Goal: Task Accomplishment & Management: Use online tool/utility

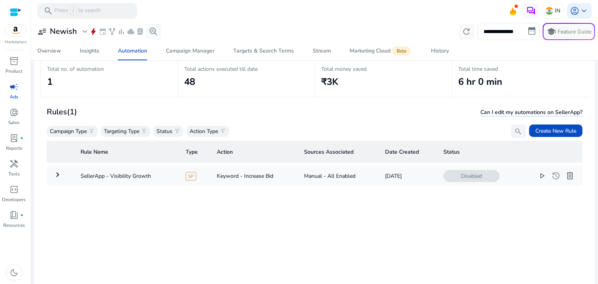
scroll to position [56, 0]
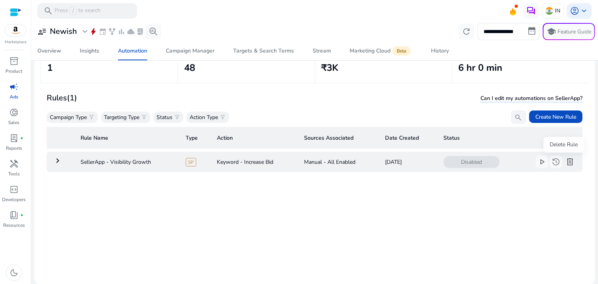
click at [565, 161] on span "delete" at bounding box center [569, 161] width 9 height 9
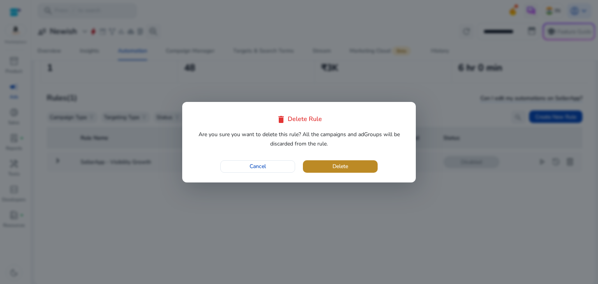
click at [351, 167] on span "button" at bounding box center [340, 166] width 75 height 19
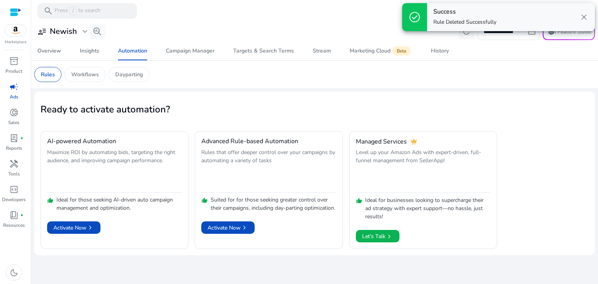
scroll to position [0, 0]
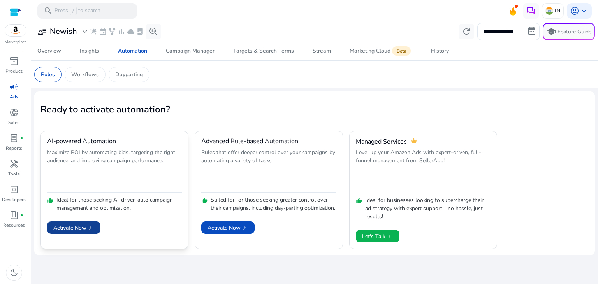
click at [86, 229] on span "chevron_right" at bounding box center [90, 228] width 8 height 8
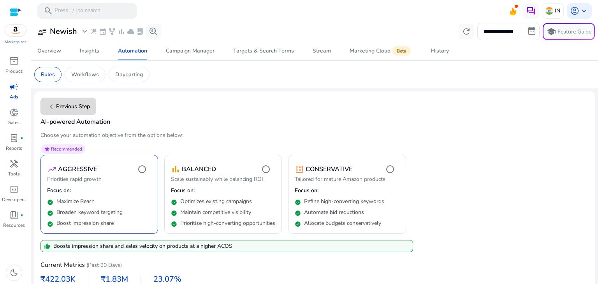
click at [54, 102] on span "chevron_left" at bounding box center [51, 106] width 9 height 9
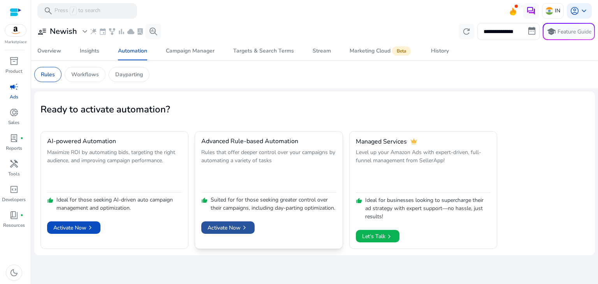
click at [242, 231] on span "chevron_right" at bounding box center [244, 228] width 8 height 8
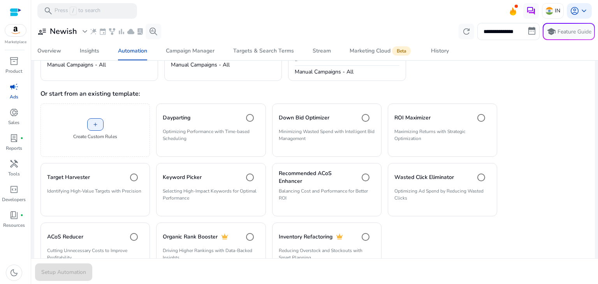
scroll to position [96, 0]
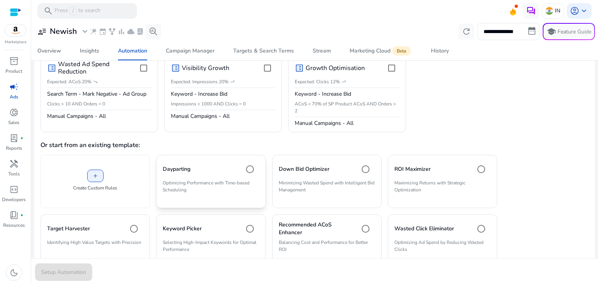
click at [204, 177] on mat-card "Dayparting Optimizing Performance with Time-based Scheduling" at bounding box center [210, 181] width 109 height 53
click at [78, 272] on span "Setup Automation" at bounding box center [63, 272] width 45 height 8
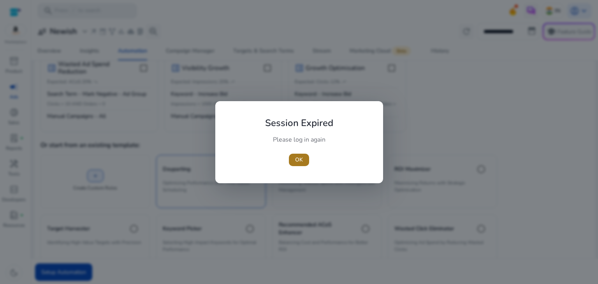
click at [302, 162] on span "OK" at bounding box center [299, 160] width 8 height 8
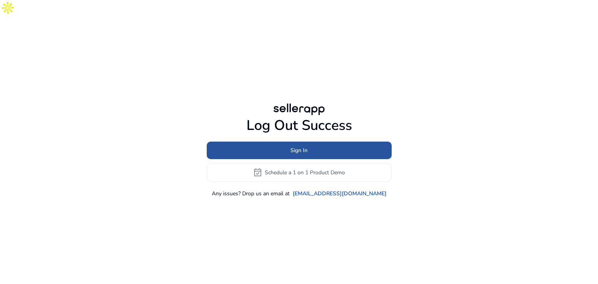
click at [299, 146] on span "Sign In" at bounding box center [298, 150] width 17 height 8
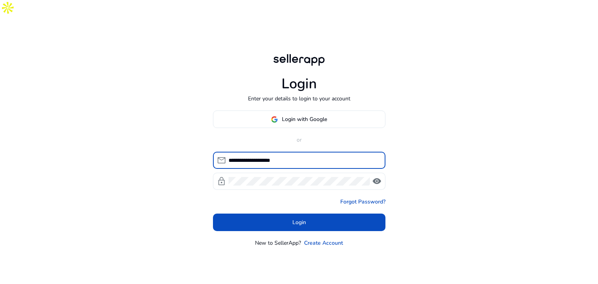
drag, startPoint x: 247, startPoint y: 141, endPoint x: 224, endPoint y: 141, distance: 23.3
click at [224, 152] on div "**********" at bounding box center [296, 160] width 166 height 17
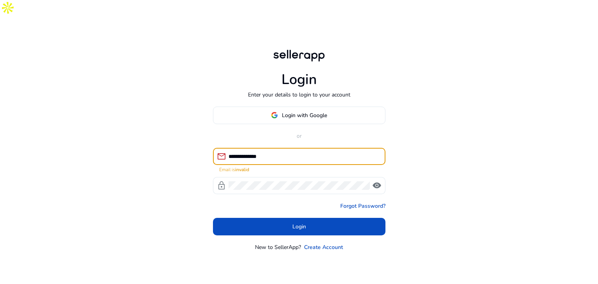
paste input "**********"
click at [339, 152] on input "**********" at bounding box center [303, 156] width 151 height 9
click at [352, 152] on input "**********" at bounding box center [303, 156] width 151 height 9
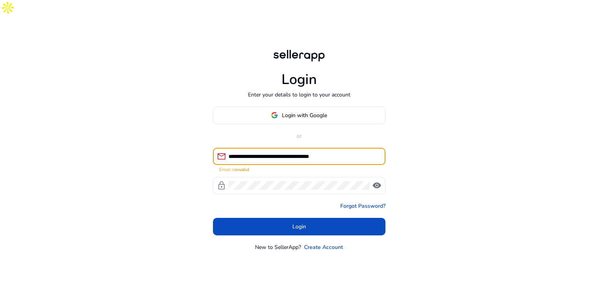
drag, startPoint x: 340, startPoint y: 137, endPoint x: 302, endPoint y: 137, distance: 38.9
click at [302, 152] on input "**********" at bounding box center [303, 156] width 151 height 9
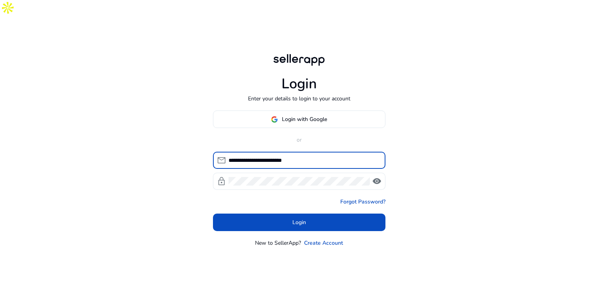
type input "**********"
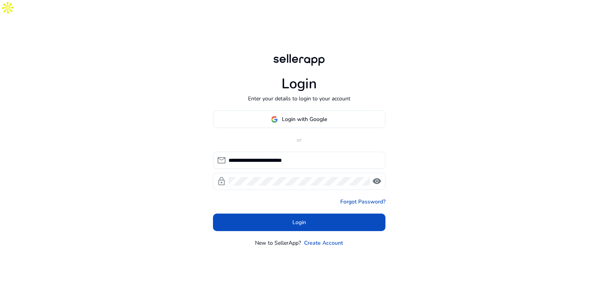
click at [282, 173] on div at bounding box center [298, 181] width 141 height 17
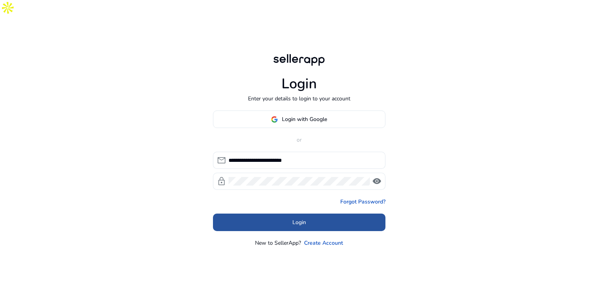
click at [262, 213] on span at bounding box center [299, 222] width 172 height 19
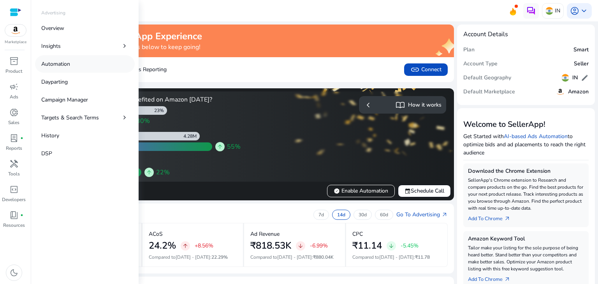
click at [64, 64] on p "Automation" at bounding box center [55, 64] width 29 height 8
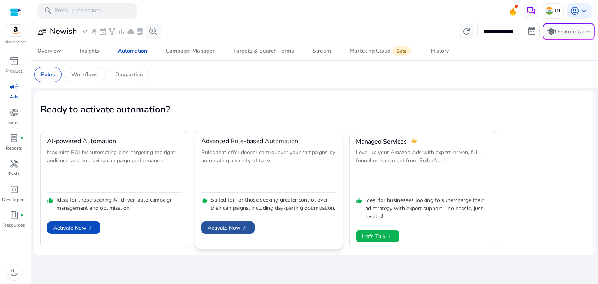
click at [225, 232] on span "Activate Now chevron_right" at bounding box center [227, 228] width 41 height 8
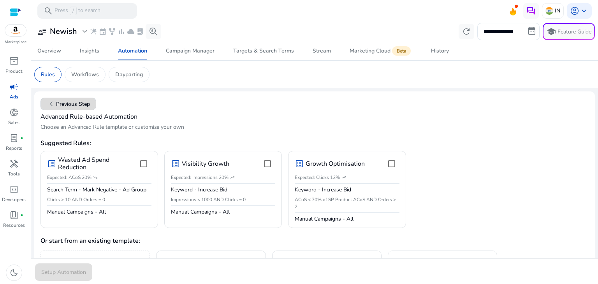
click at [54, 99] on span "chevron_left" at bounding box center [51, 103] width 9 height 9
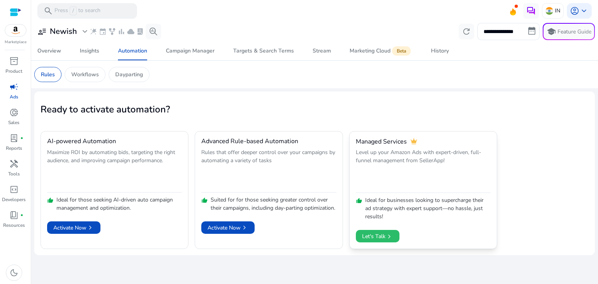
click at [387, 239] on span "chevron_right" at bounding box center [389, 237] width 8 height 8
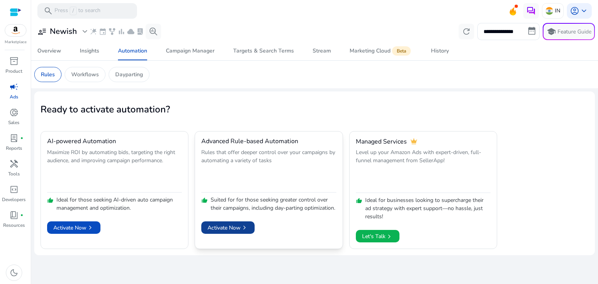
click at [241, 231] on span "chevron_right" at bounding box center [244, 228] width 8 height 8
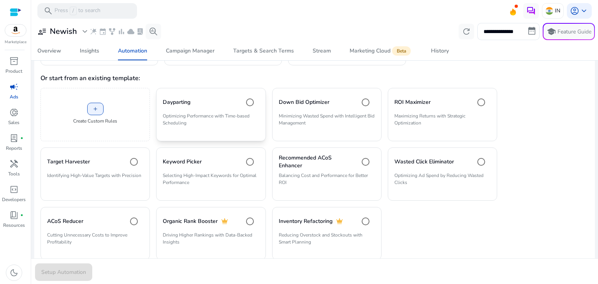
scroll to position [160, 0]
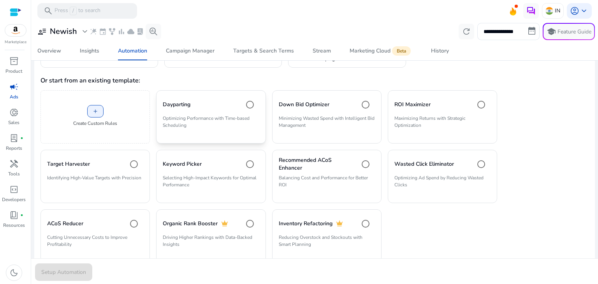
click at [188, 110] on div "Dayparting" at bounding box center [211, 105] width 96 height 16
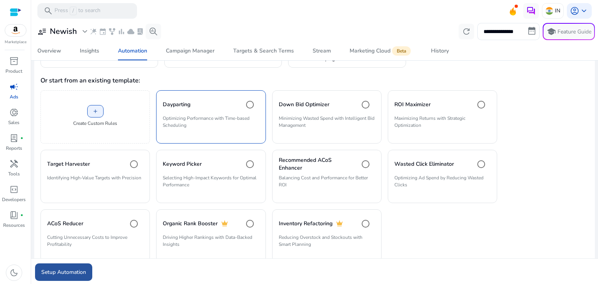
click at [72, 274] on span "Setup Automation" at bounding box center [63, 272] width 45 height 8
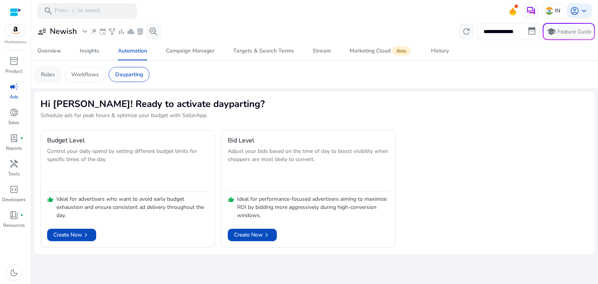
click at [40, 74] on div "Rules" at bounding box center [47, 74] width 27 height 15
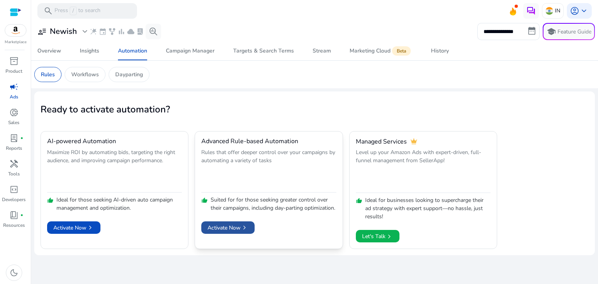
click at [239, 232] on span "Activate Now chevron_right" at bounding box center [227, 228] width 41 height 8
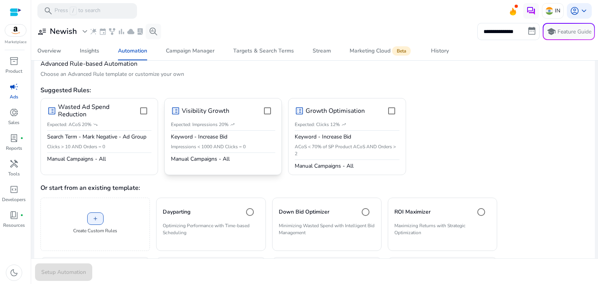
scroll to position [98, 0]
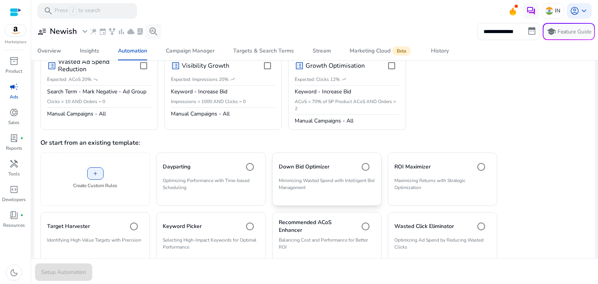
click at [312, 172] on div "Down Bid Optimizer" at bounding box center [327, 167] width 96 height 16
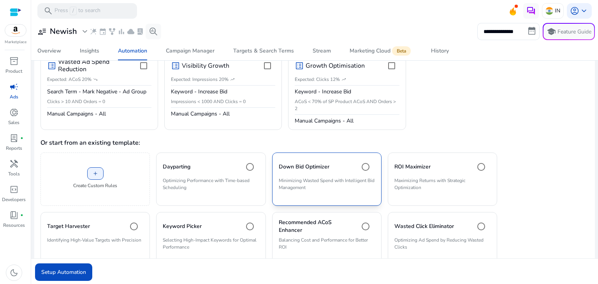
scroll to position [129, 0]
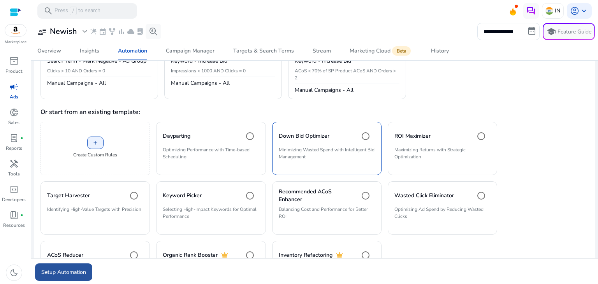
click at [79, 276] on span "Setup Automation" at bounding box center [63, 272] width 45 height 8
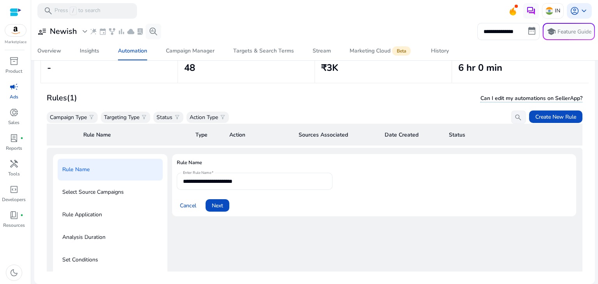
scroll to position [33, 0]
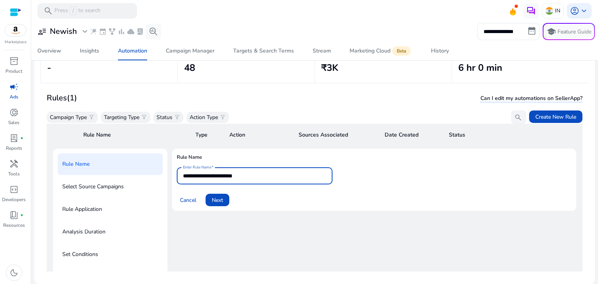
drag, startPoint x: 260, startPoint y: 172, endPoint x: 177, endPoint y: 175, distance: 83.3
click at [177, 175] on div "**********" at bounding box center [255, 175] width 156 height 17
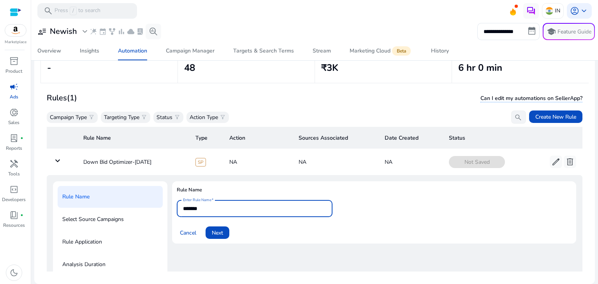
scroll to position [25, 0]
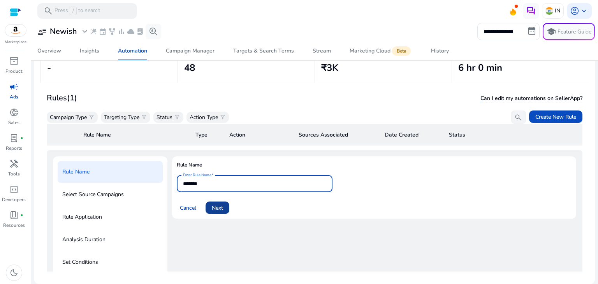
type input "*******"
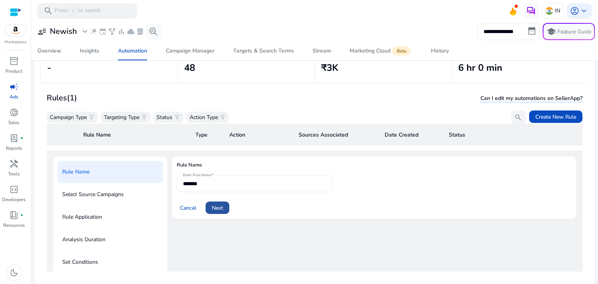
click at [216, 210] on span "Next" at bounding box center [217, 208] width 11 height 8
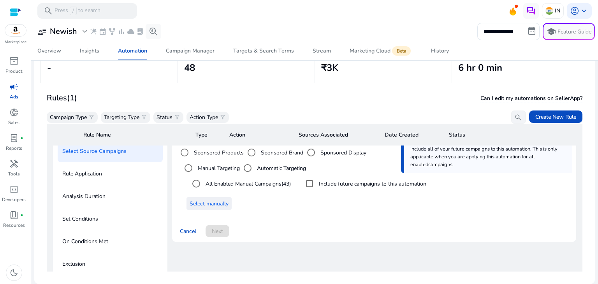
scroll to position [68, 0]
click at [212, 202] on span "Select manually" at bounding box center [208, 204] width 39 height 8
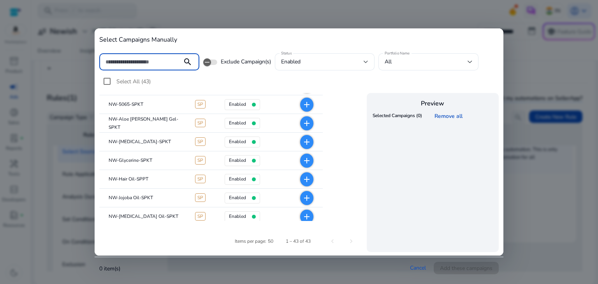
scroll to position [693, 0]
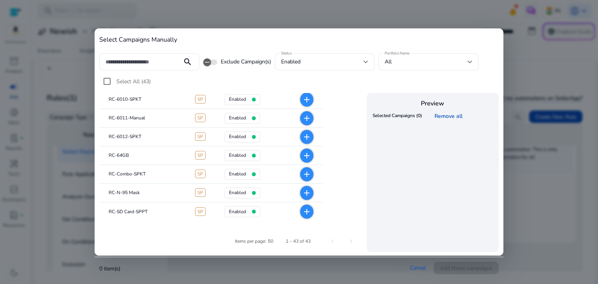
click at [307, 119] on mat-icon "add" at bounding box center [306, 118] width 9 height 9
click at [463, 268] on span "Add these campaigns" at bounding box center [466, 268] width 53 height 8
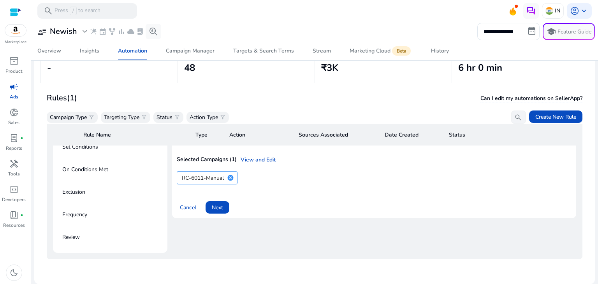
scroll to position [129, 0]
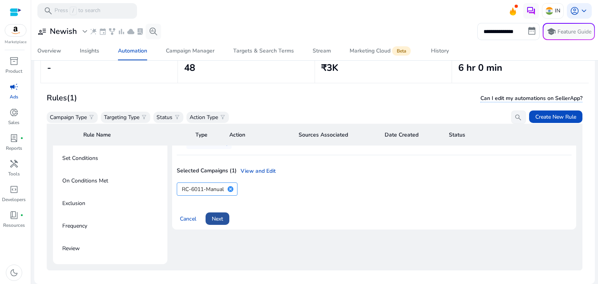
click at [210, 222] on span at bounding box center [217, 218] width 24 height 19
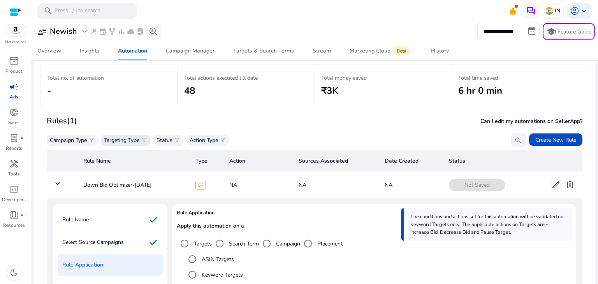
scroll to position [0, 0]
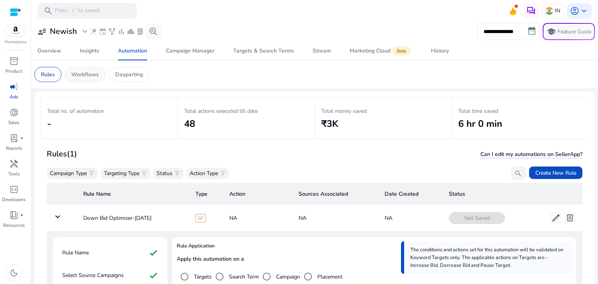
click at [89, 77] on p "Workflows" at bounding box center [85, 74] width 28 height 8
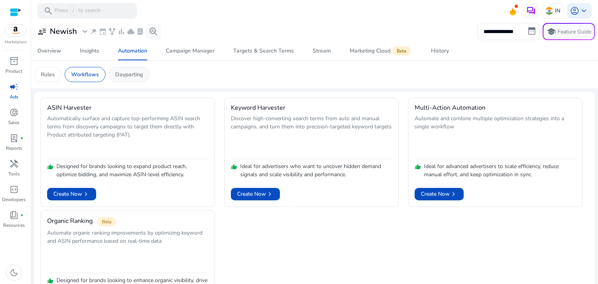
click at [133, 79] on div "Dayparting" at bounding box center [129, 74] width 41 height 15
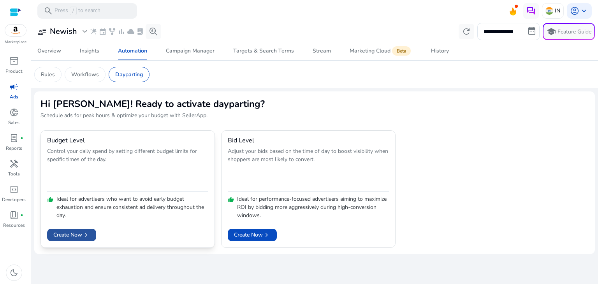
click at [79, 234] on span "Create Now chevron_right" at bounding box center [71, 235] width 37 height 8
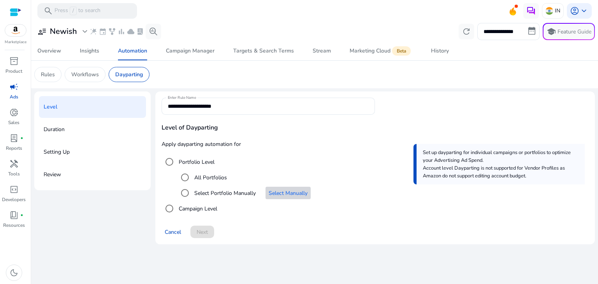
click at [288, 195] on span "Select Manually" at bounding box center [287, 193] width 39 height 8
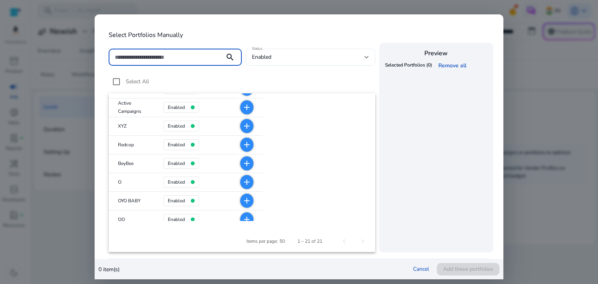
scroll to position [40, 0]
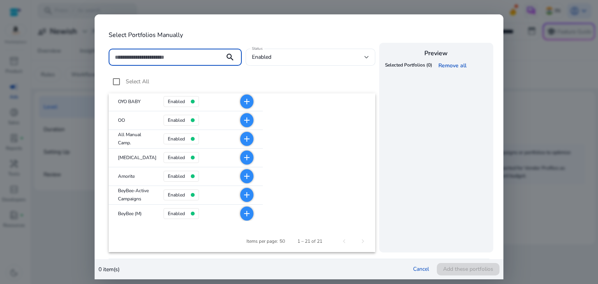
scroll to position [184, 0]
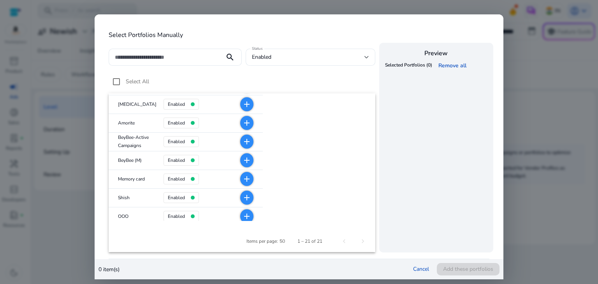
click at [243, 125] on mat-icon "add" at bounding box center [246, 122] width 9 height 9
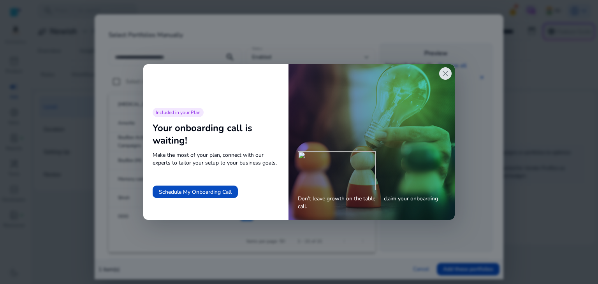
click at [445, 77] on span "close" at bounding box center [444, 73] width 9 height 9
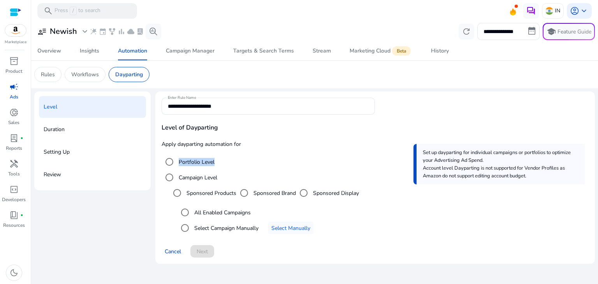
drag, startPoint x: 226, startPoint y: 162, endPoint x: 180, endPoint y: 162, distance: 45.9
click at [180, 162] on mat-radio-button "Portfolio Level" at bounding box center [374, 162] width 427 height 16
click at [268, 156] on mat-radio-button "Portfolio Level" at bounding box center [374, 162] width 427 height 16
click at [286, 231] on span "Select Manually" at bounding box center [290, 228] width 39 height 8
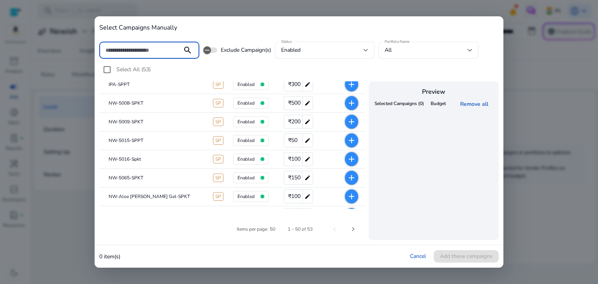
scroll to position [551, 0]
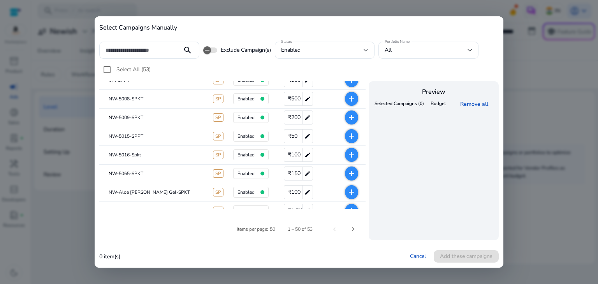
click at [353, 136] on mat-icon "add" at bounding box center [351, 136] width 9 height 9
click at [459, 255] on span "Add these campaigns" at bounding box center [466, 256] width 53 height 8
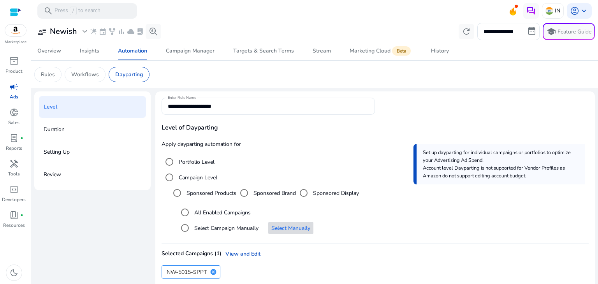
scroll to position [36, 0]
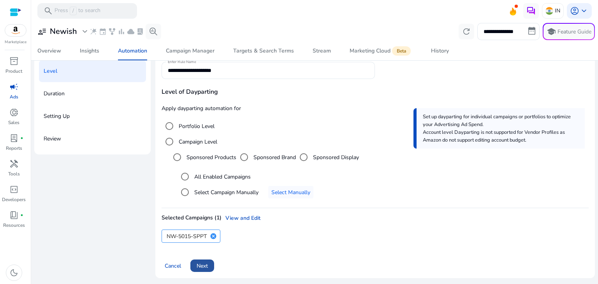
click at [212, 267] on span at bounding box center [202, 265] width 24 height 19
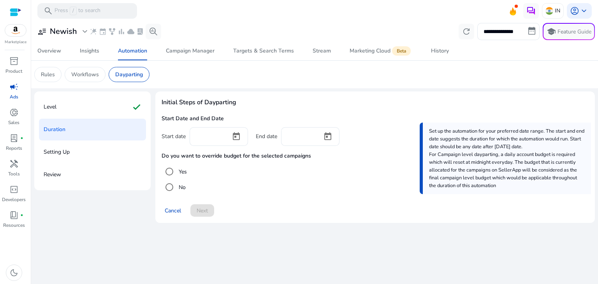
scroll to position [0, 0]
click at [112, 110] on div "Level check" at bounding box center [92, 107] width 107 height 22
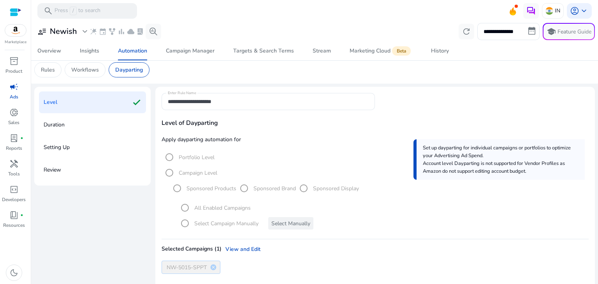
scroll to position [36, 0]
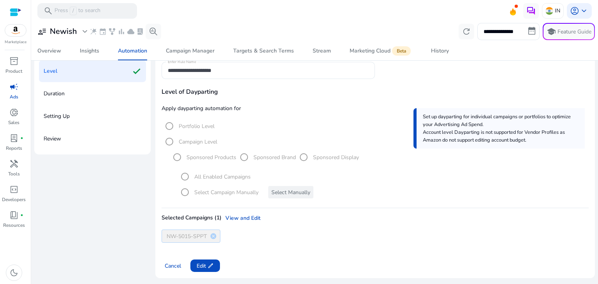
click at [106, 96] on div "Duration" at bounding box center [92, 94] width 107 height 22
click at [201, 265] on span "Edit edit" at bounding box center [204, 266] width 17 height 8
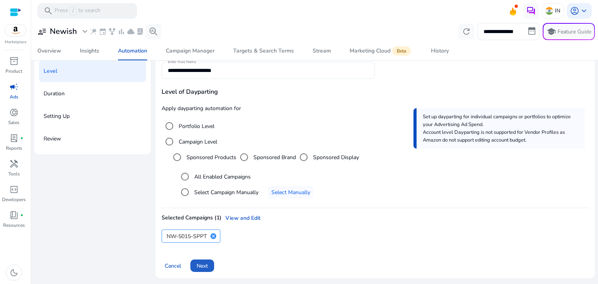
click at [201, 265] on span "Next" at bounding box center [201, 266] width 11 height 8
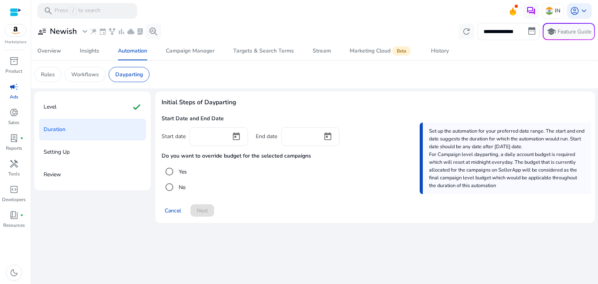
scroll to position [0, 0]
click at [220, 137] on input at bounding box center [210, 136] width 29 height 9
click at [239, 136] on span "Open calendar" at bounding box center [236, 136] width 19 height 19
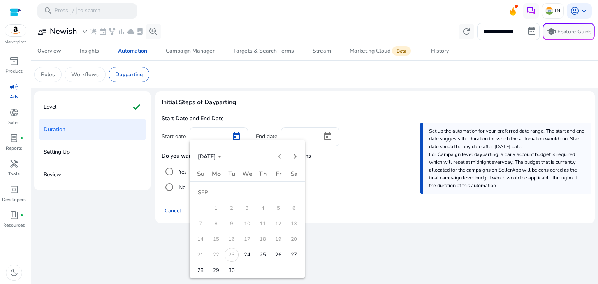
click at [260, 251] on span "25" at bounding box center [263, 255] width 14 height 14
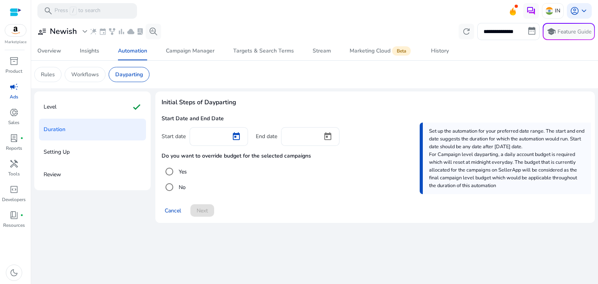
type input "*********"
click at [325, 136] on span "Open calendar" at bounding box center [327, 136] width 19 height 19
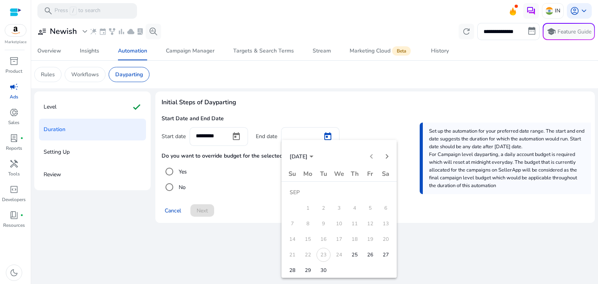
click at [275, 81] on div at bounding box center [299, 142] width 598 height 284
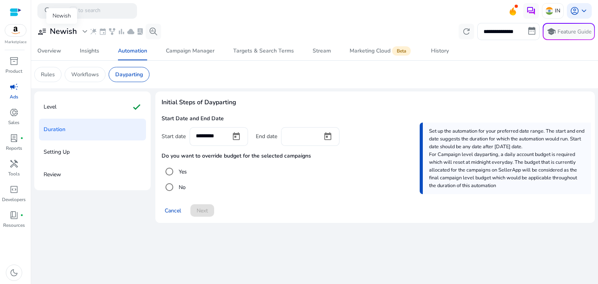
click at [71, 30] on h3 "Newish" at bounding box center [63, 31] width 27 height 9
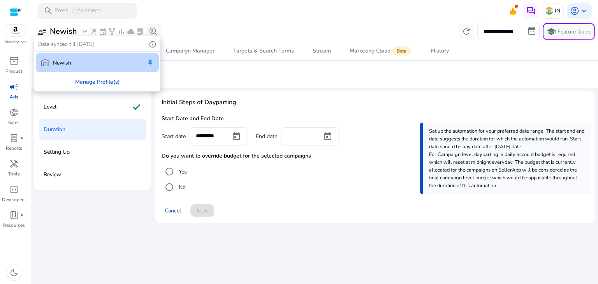
click at [100, 79] on div "Manage Profile(s)" at bounding box center [97, 82] width 125 height 18
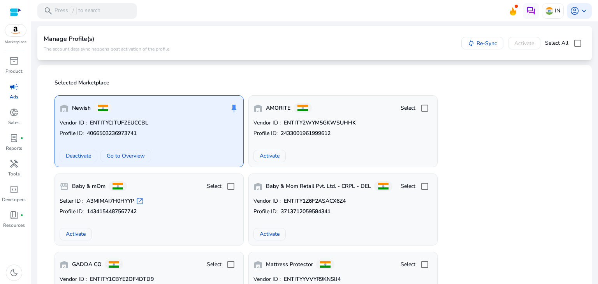
scroll to position [65, 0]
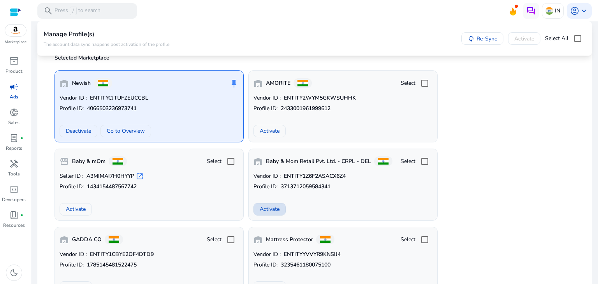
click at [275, 205] on span "Activate" at bounding box center [270, 209] width 20 height 8
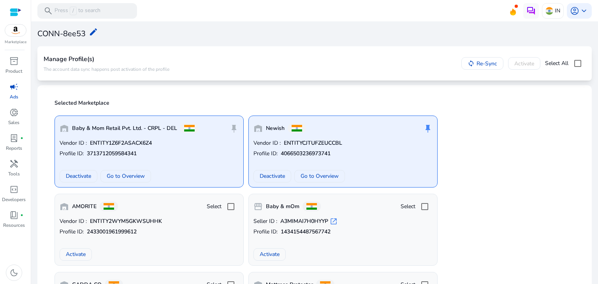
scroll to position [0, 0]
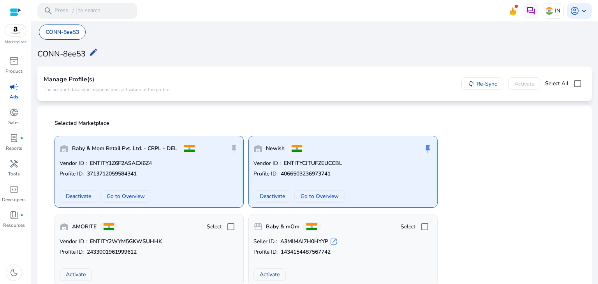
click at [14, 93] on p "Ads" at bounding box center [14, 96] width 9 height 7
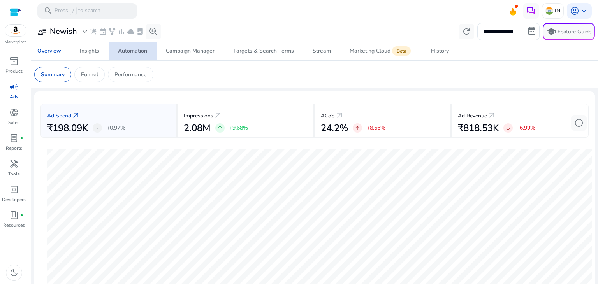
click at [143, 53] on div "Automation" at bounding box center [132, 50] width 29 height 5
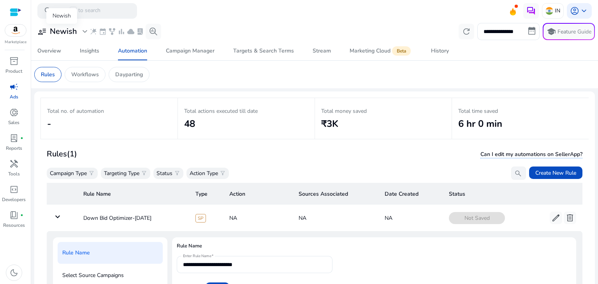
click at [57, 33] on h3 "Newish" at bounding box center [63, 31] width 27 height 9
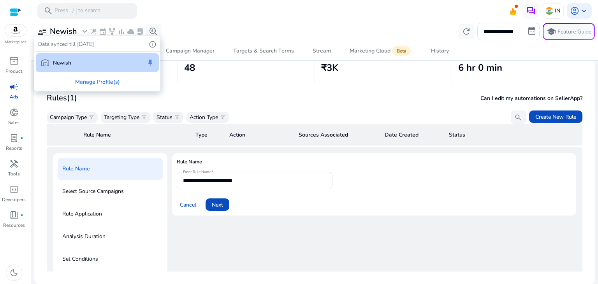
scroll to position [56, 0]
click at [106, 82] on div "Manage Profile(s)" at bounding box center [97, 82] width 125 height 18
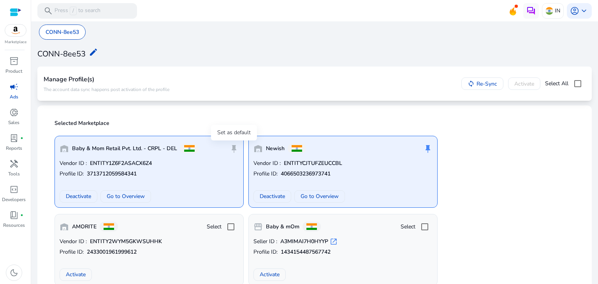
click at [235, 150] on span "push_pin" at bounding box center [233, 148] width 9 height 9
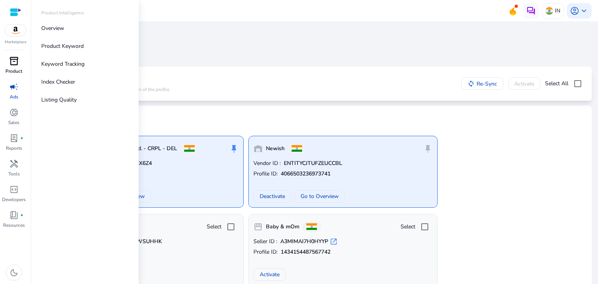
click at [7, 64] on div "inventory_2" at bounding box center [14, 61] width 22 height 12
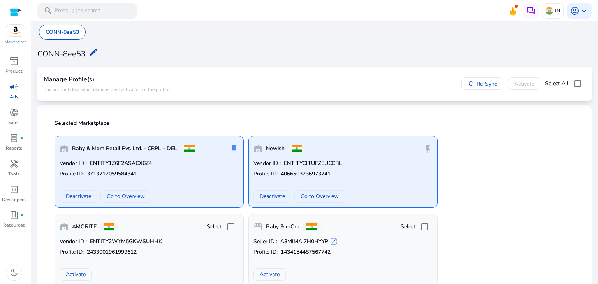
click at [13, 89] on span "campaign" at bounding box center [13, 86] width 9 height 9
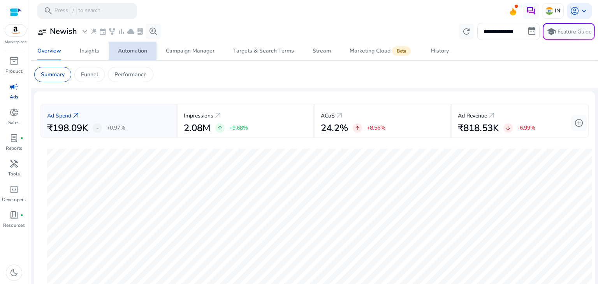
click at [133, 51] on div "Automation" at bounding box center [132, 50] width 29 height 5
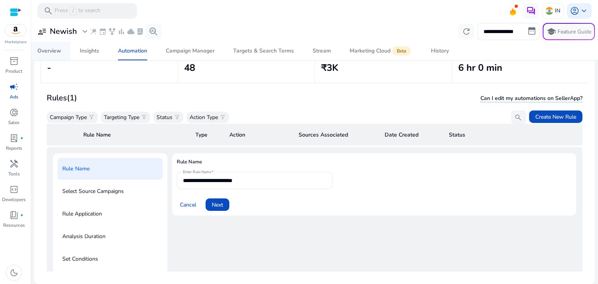
scroll to position [56, 0]
click at [73, 36] on h3 "Newish" at bounding box center [63, 31] width 27 height 9
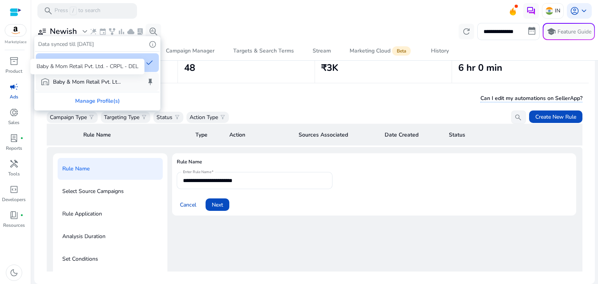
click at [86, 80] on p "Baby & Mom Retail Pvt. Lt..." at bounding box center [87, 82] width 68 height 8
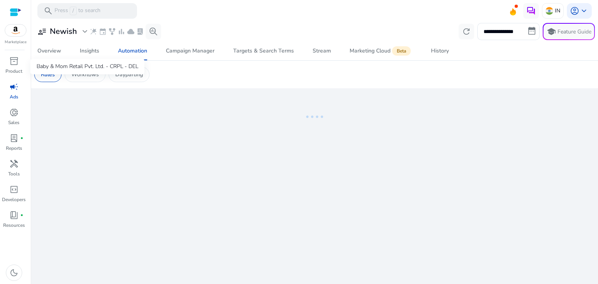
scroll to position [0, 0]
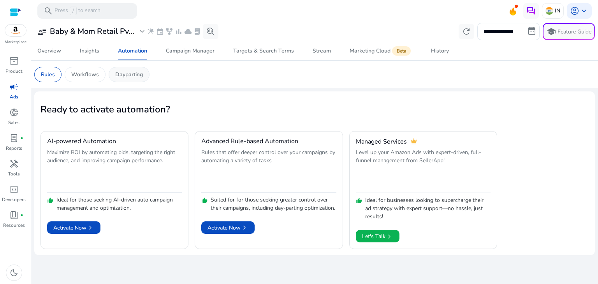
click at [126, 77] on p "Dayparting" at bounding box center [129, 74] width 28 height 8
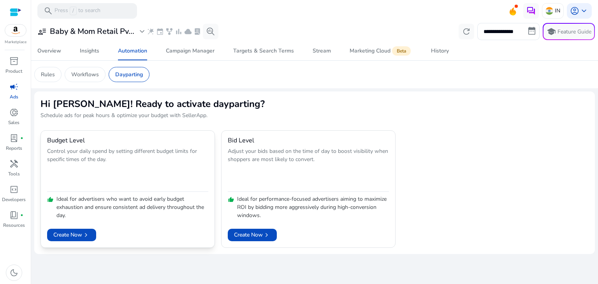
click at [61, 224] on div "Create Now chevron_right" at bounding box center [127, 230] width 161 height 22
click at [61, 231] on span "Create Now chevron_right" at bounding box center [71, 235] width 37 height 8
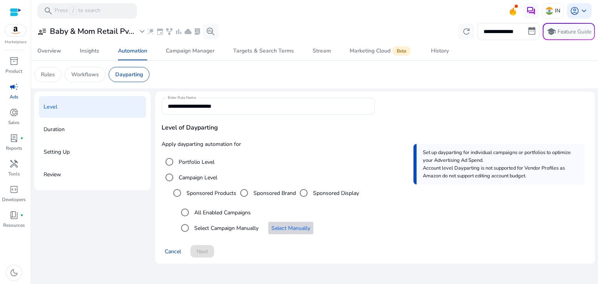
click at [277, 229] on span "Select Manually" at bounding box center [290, 228] width 39 height 8
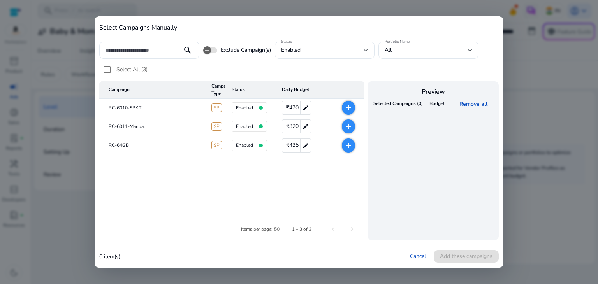
click at [347, 148] on mat-icon "add" at bounding box center [348, 145] width 9 height 9
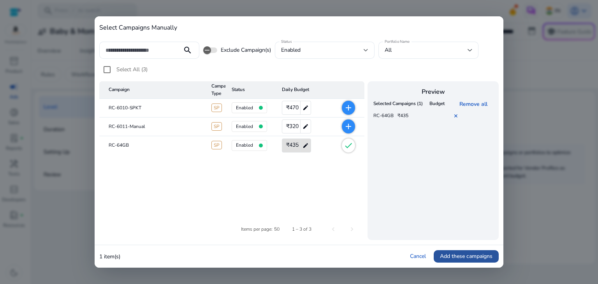
click at [461, 255] on span "Add these campaigns" at bounding box center [466, 256] width 53 height 8
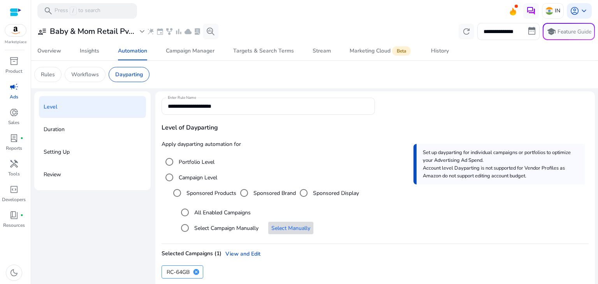
scroll to position [36, 0]
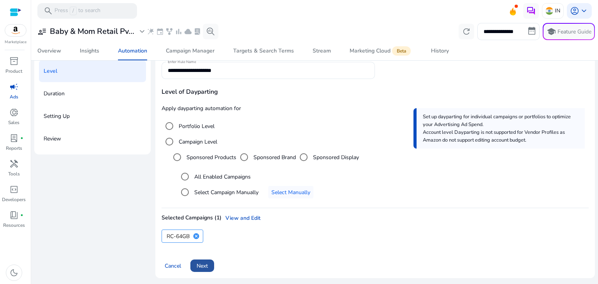
click at [209, 263] on span at bounding box center [202, 265] width 24 height 19
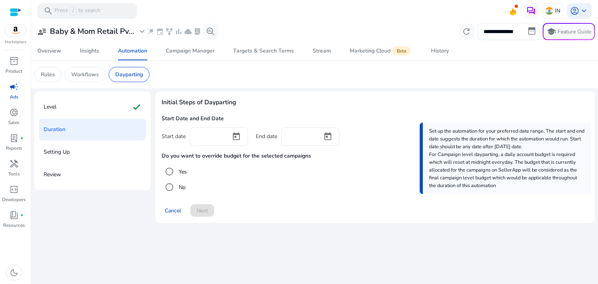
scroll to position [0, 0]
click at [239, 137] on span "Open calendar" at bounding box center [236, 136] width 19 height 19
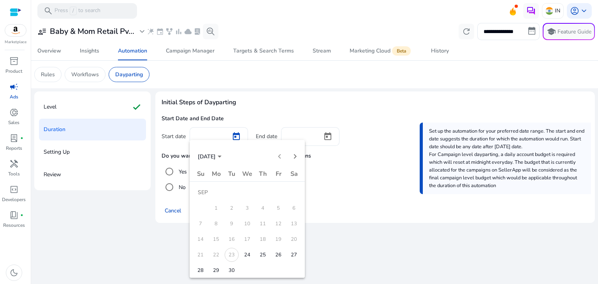
click at [256, 254] on span "25" at bounding box center [263, 255] width 14 height 14
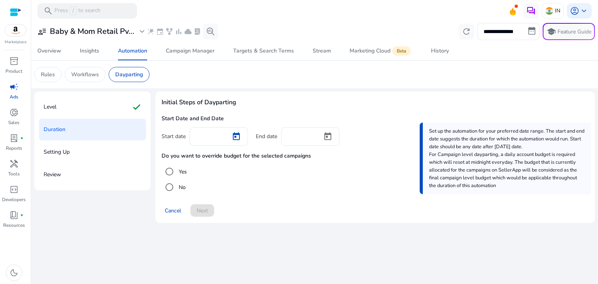
type input "*********"
click at [328, 135] on span "Open calendar" at bounding box center [327, 136] width 19 height 19
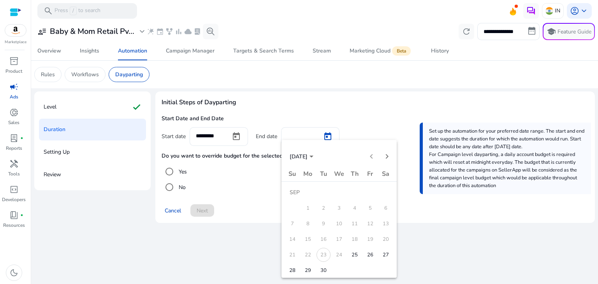
click at [366, 257] on span "26" at bounding box center [370, 255] width 14 height 14
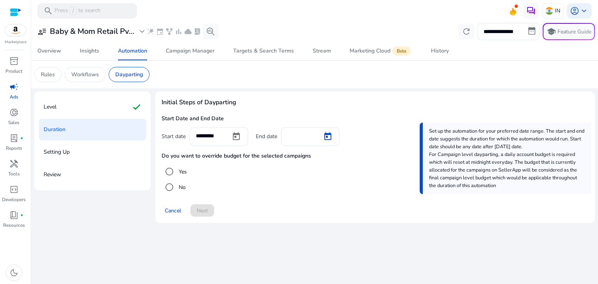
type input "*********"
click at [199, 205] on span at bounding box center [202, 210] width 24 height 19
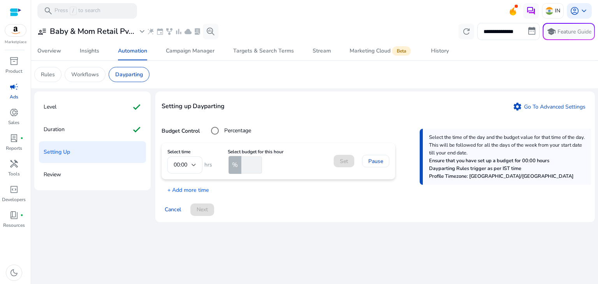
click at [206, 161] on span "hrs" at bounding box center [207, 165] width 10 height 8
click at [177, 163] on mat-form-field "00:00" at bounding box center [184, 164] width 35 height 17
click at [190, 163] on mat-form-field "00:00" at bounding box center [184, 164] width 35 height 17
click at [195, 163] on mat-form-field "00:00" at bounding box center [184, 164] width 35 height 17
click at [194, 187] on p "+ Add more time" at bounding box center [184, 188] width 47 height 12
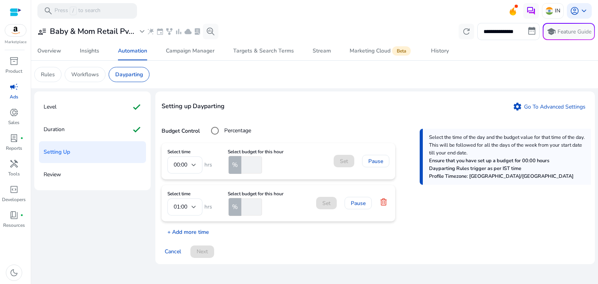
click at [192, 231] on p "+ Add more time" at bounding box center [184, 230] width 47 height 12
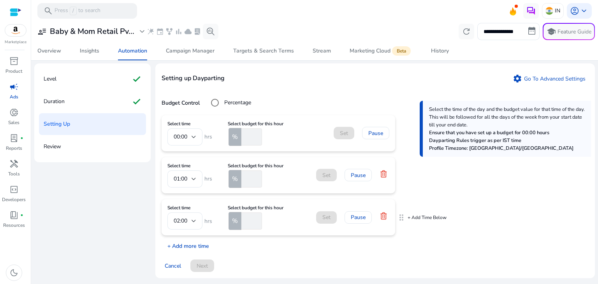
scroll to position [3, 0]
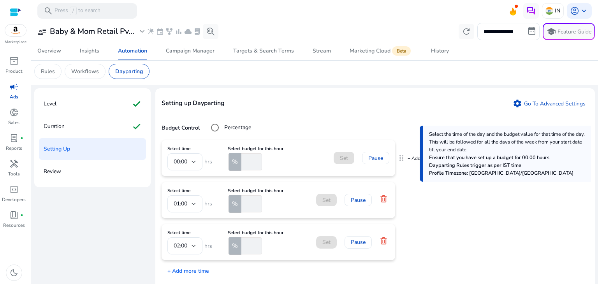
click at [243, 164] on input "number" at bounding box center [251, 161] width 22 height 17
type input "*"
click at [345, 160] on span "Set" at bounding box center [344, 158] width 8 height 8
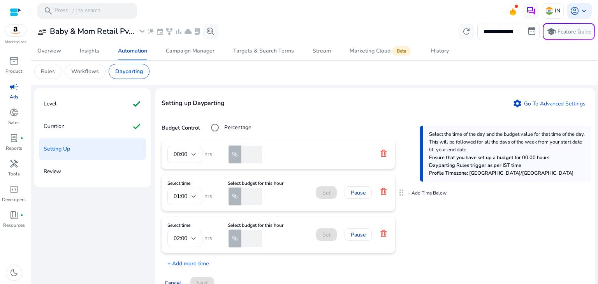
click at [247, 196] on input "number" at bounding box center [251, 196] width 22 height 17
type input "*"
click at [250, 233] on input "number" at bounding box center [251, 238] width 22 height 17
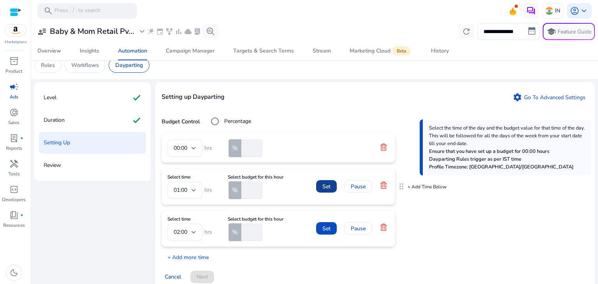
type input "*"
click at [326, 193] on span at bounding box center [326, 186] width 21 height 19
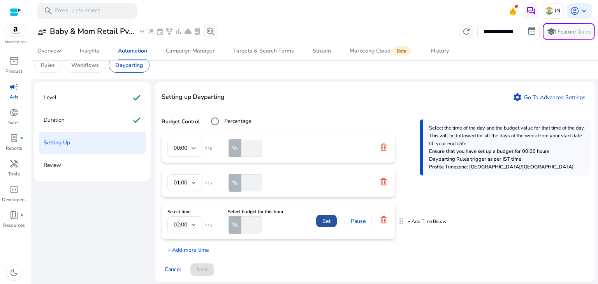
click at [325, 219] on span "Set" at bounding box center [326, 221] width 8 height 8
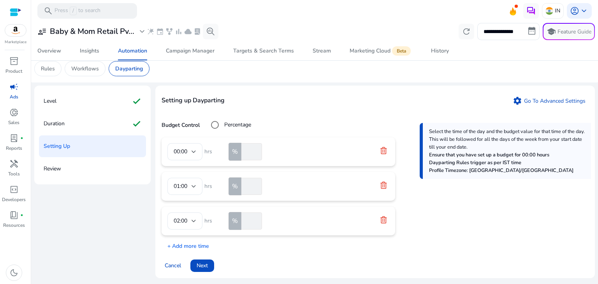
scroll to position [6, 0]
click at [200, 266] on span "Next" at bounding box center [201, 265] width 11 height 8
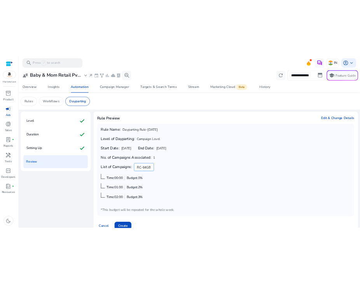
scroll to position [15, 0]
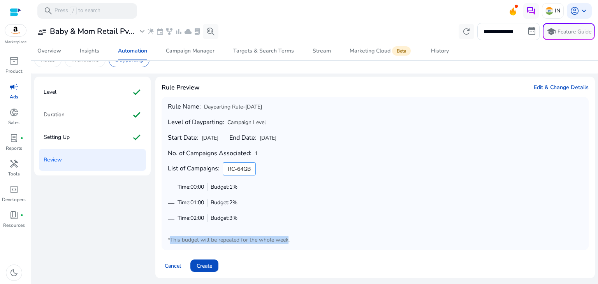
drag, startPoint x: 285, startPoint y: 241, endPoint x: 164, endPoint y: 236, distance: 120.7
click at [164, 236] on div "Rule Name: Dayparting Rule-[DATE] Level of Dayparting: Campaign Level Start Dat…" at bounding box center [374, 173] width 427 height 153
click at [416, 217] on div "Rule Name: Dayparting Rule-[DATE] Level of Dayparting: Campaign Level Start Dat…" at bounding box center [375, 173] width 414 height 141
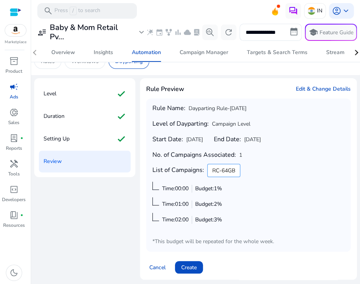
scroll to position [16, 0]
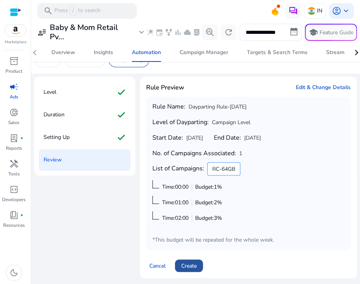
click at [195, 265] on span "Create" at bounding box center [189, 266] width 16 height 8
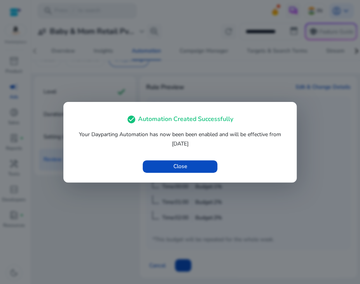
scroll to position [15, 0]
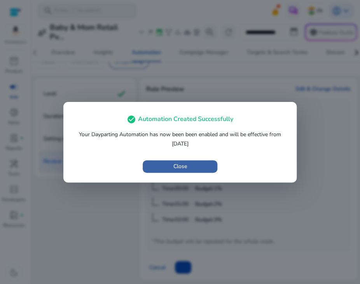
click at [183, 161] on span "button" at bounding box center [180, 166] width 75 height 19
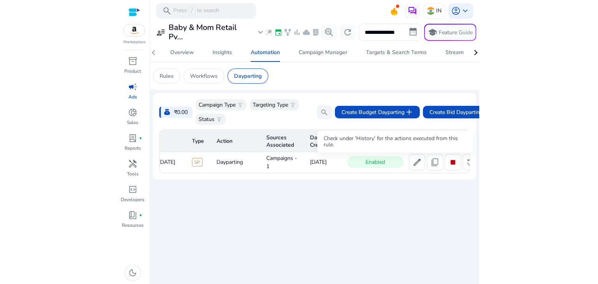
scroll to position [0, 86]
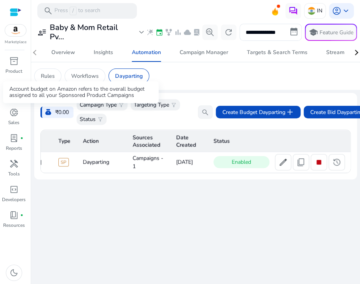
drag, startPoint x: 54, startPoint y: 111, endPoint x: 70, endPoint y: 112, distance: 16.4
click at [70, 112] on div "money_bag ₹0.00" at bounding box center [56, 112] width 33 height 11
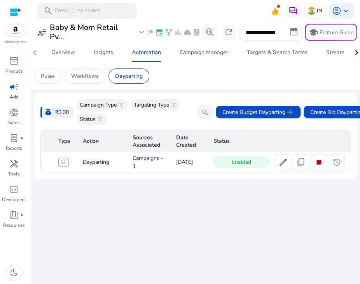
click at [120, 114] on div "Campaign Type filter_alt Targeting Type filter_alt Status filter_alt" at bounding box center [134, 112] width 115 height 26
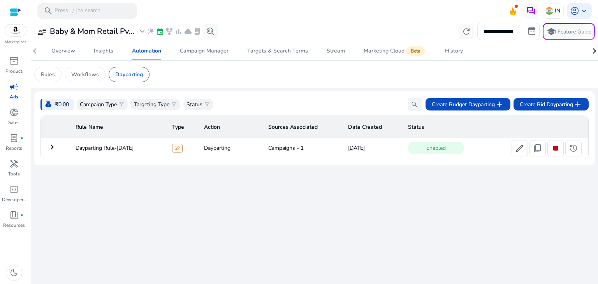
scroll to position [0, 0]
click at [563, 154] on span at bounding box center [555, 148] width 16 height 19
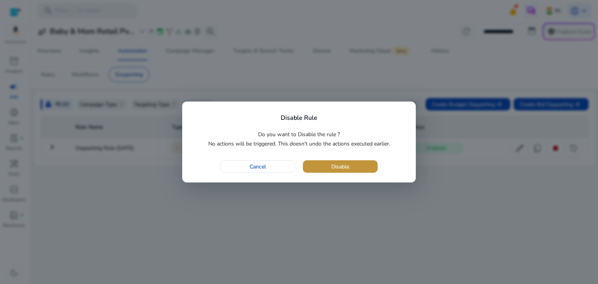
click at [318, 163] on span "button" at bounding box center [340, 166] width 75 height 19
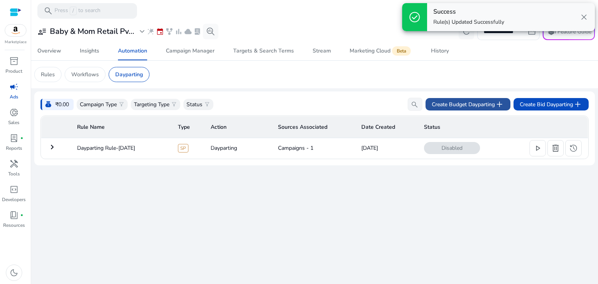
click at [447, 108] on span "Create Budget Dayparting add" at bounding box center [467, 104] width 72 height 9
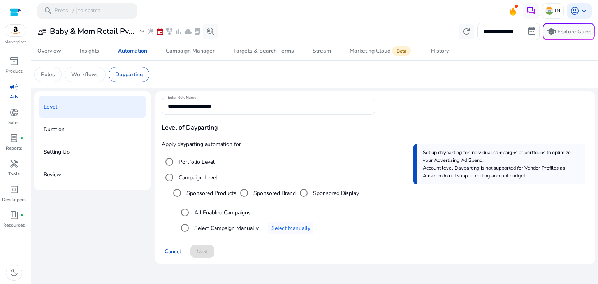
drag, startPoint x: 376, startPoint y: 214, endPoint x: 368, endPoint y: 211, distance: 8.9
click at [368, 211] on mat-radio-button "All Enabled Campaigns" at bounding box center [382, 213] width 411 height 16
click at [282, 224] on span "Select Manually" at bounding box center [290, 228] width 39 height 8
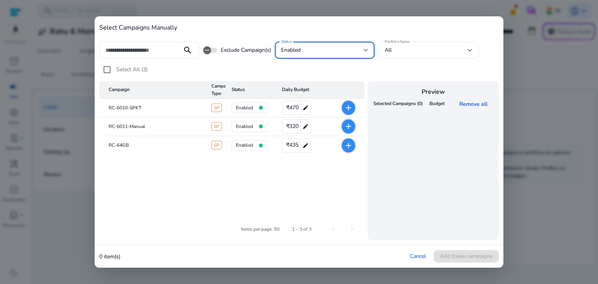
click at [319, 50] on div "enabled" at bounding box center [322, 50] width 83 height 9
click at [417, 46] on div at bounding box center [299, 142] width 598 height 284
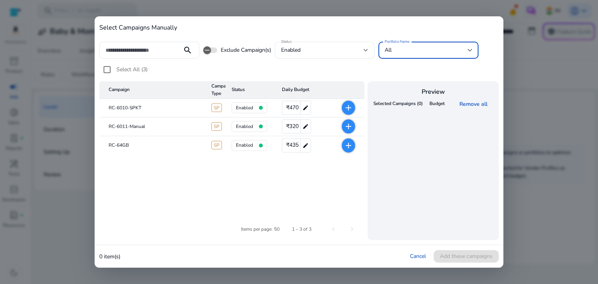
click at [415, 50] on div "All" at bounding box center [425, 50] width 83 height 9
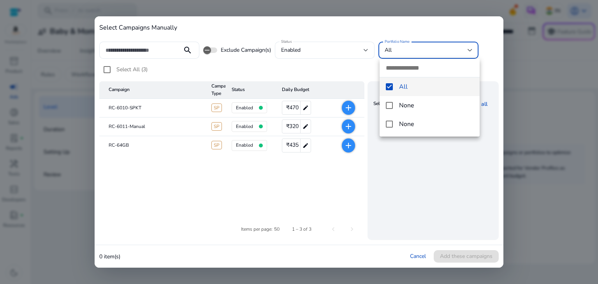
click at [349, 65] on div at bounding box center [299, 142] width 598 height 284
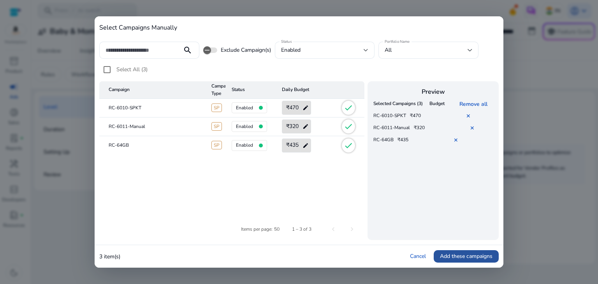
click at [461, 253] on span "Add these campaigns" at bounding box center [466, 256] width 53 height 8
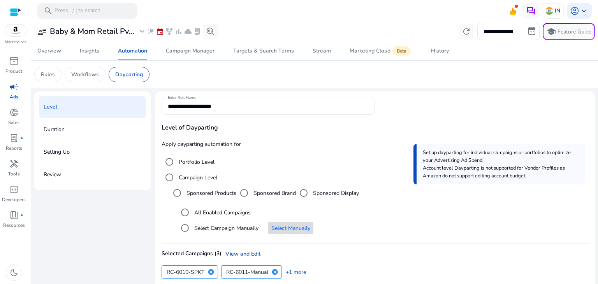
scroll to position [36, 0]
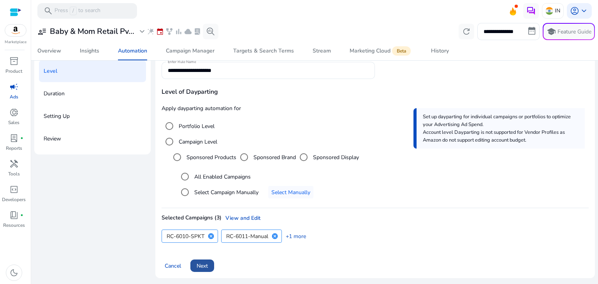
click at [202, 256] on span at bounding box center [202, 265] width 24 height 19
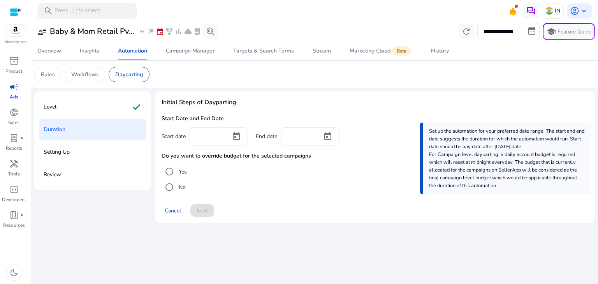
scroll to position [0, 0]
click at [237, 137] on span "Open calendar" at bounding box center [236, 136] width 19 height 19
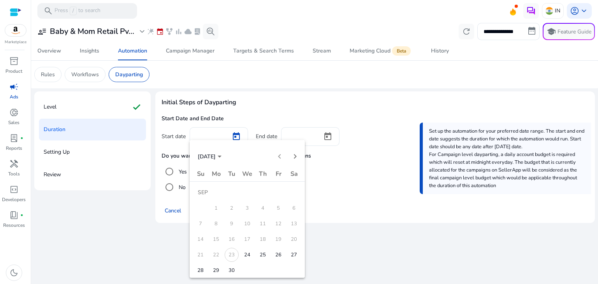
click at [278, 254] on span "26" at bounding box center [278, 255] width 14 height 14
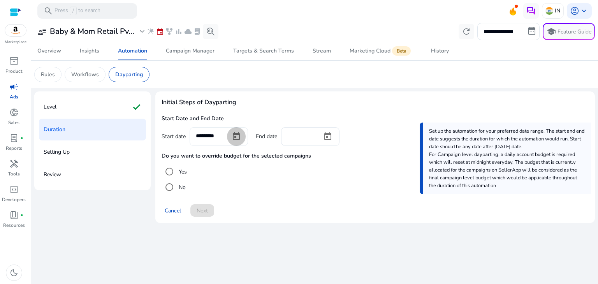
click at [233, 135] on span "Open calendar" at bounding box center [236, 136] width 19 height 19
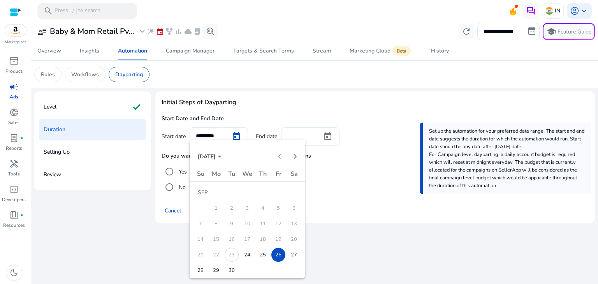
click at [248, 253] on span "24" at bounding box center [247, 255] width 14 height 14
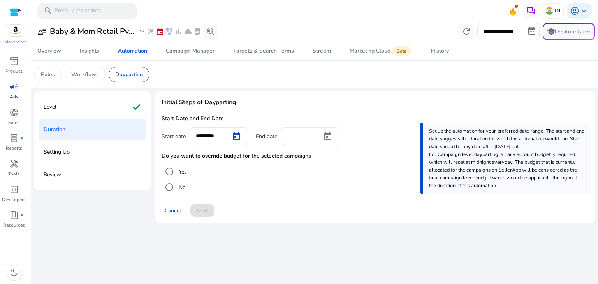
type input "*********"
click at [327, 135] on span "Open calendar" at bounding box center [327, 136] width 19 height 19
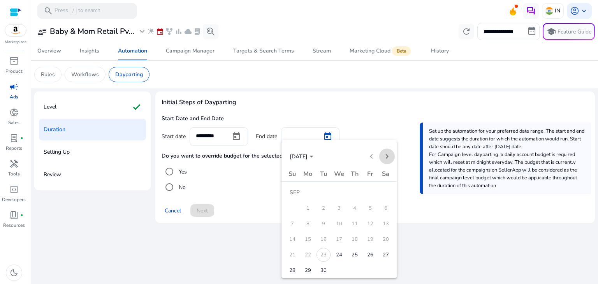
click at [384, 158] on span "Next month" at bounding box center [387, 157] width 16 height 16
click at [374, 235] on span "24" at bounding box center [370, 239] width 14 height 14
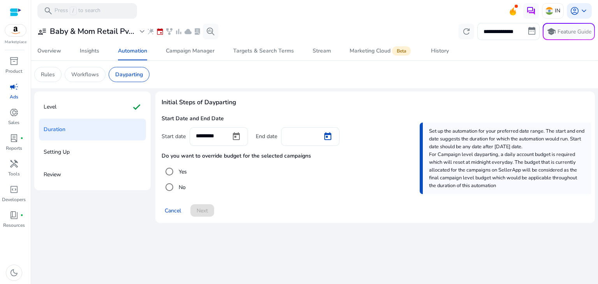
type input "**********"
click at [203, 209] on span "Next" at bounding box center [201, 211] width 11 height 8
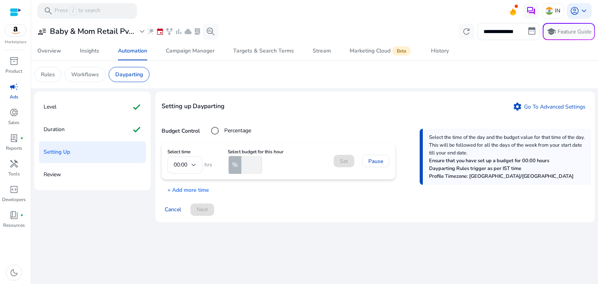
click at [246, 164] on input "number" at bounding box center [251, 164] width 22 height 17
click at [274, 240] on div "**********" at bounding box center [314, 152] width 560 height 263
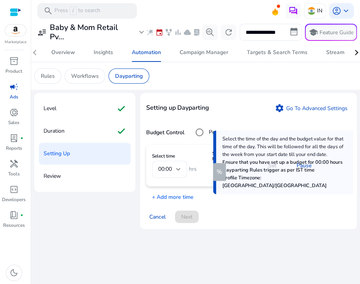
click at [177, 169] on mat-form-field "00:00" at bounding box center [169, 169] width 35 height 17
